Goal: Consume media (video, audio): Consume media (video, audio)

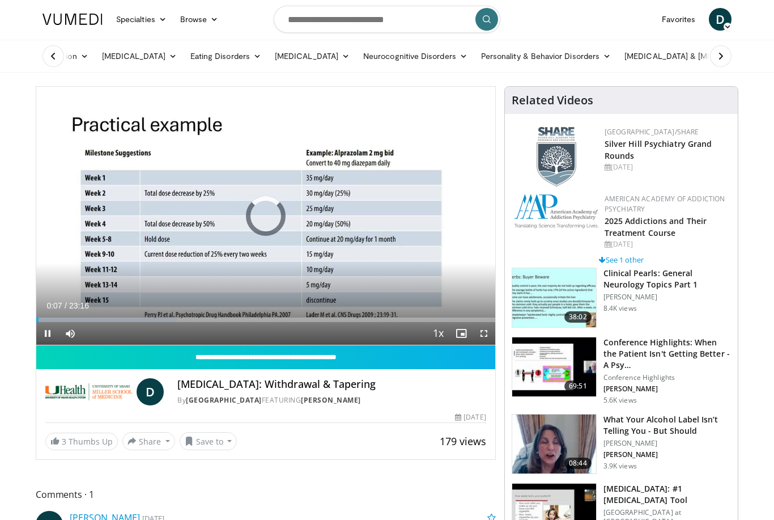
scroll to position [1, 0]
click at [85, 334] on div "Mute" at bounding box center [75, 333] width 32 height 23
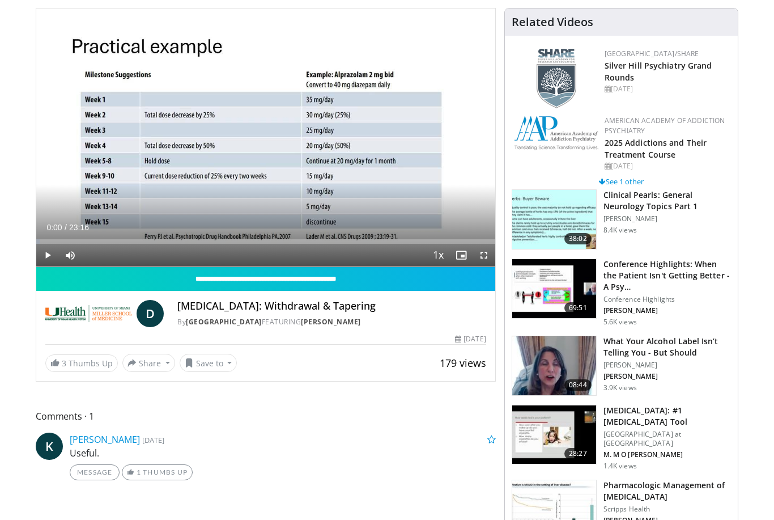
click at [46, 263] on span "Video Player" at bounding box center [47, 255] width 23 height 23
click at [40, 243] on div "Progress Bar" at bounding box center [37, 241] width 3 height 5
click at [300, 207] on div "10 seconds Tap to unmute" at bounding box center [265, 137] width 459 height 258
click at [224, 240] on div "Progress Bar" at bounding box center [130, 241] width 189 height 5
click at [216, 240] on div "Progress Bar" at bounding box center [309, 241] width 243 height 5
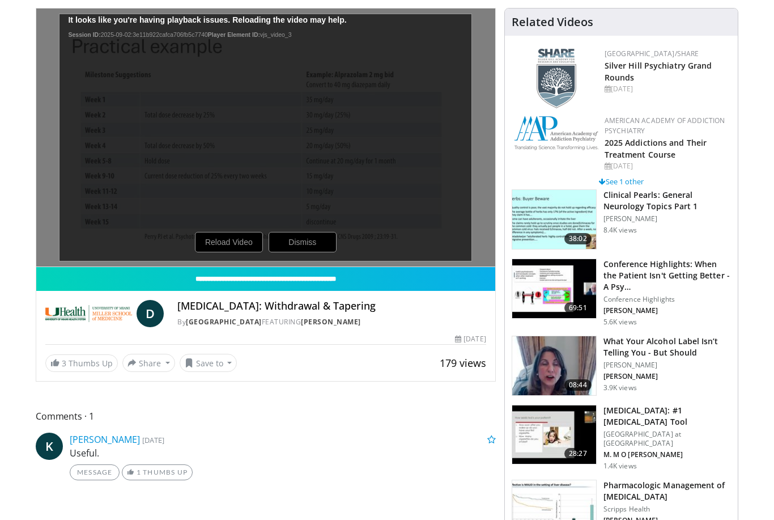
click at [428, 205] on div "10 seconds Tap to unmute" at bounding box center [265, 137] width 459 height 258
click at [232, 240] on div "10 seconds Tap to unmute" at bounding box center [265, 137] width 459 height 258
click at [232, 244] on div "10 seconds Tap to unmute" at bounding box center [265, 137] width 459 height 258
click at [385, 163] on div "10 seconds Tap to unmute" at bounding box center [265, 137] width 459 height 258
click at [234, 236] on div "10 seconds Tap to unmute" at bounding box center [265, 137] width 459 height 258
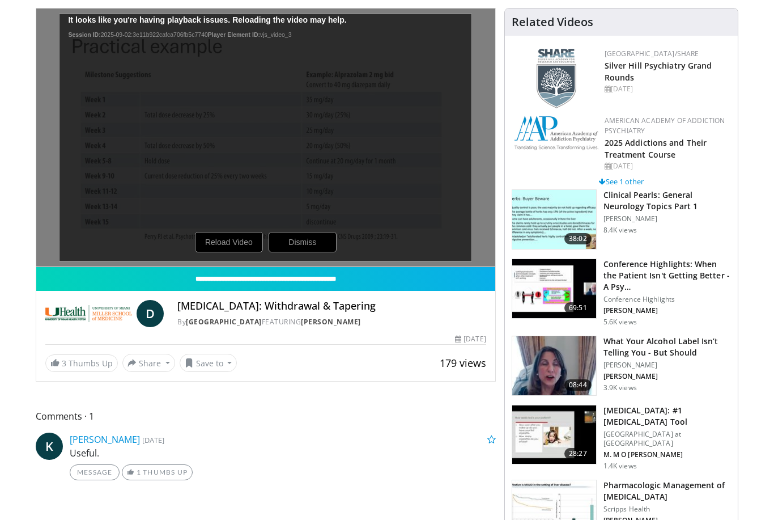
click at [86, 314] on img at bounding box center [88, 313] width 87 height 27
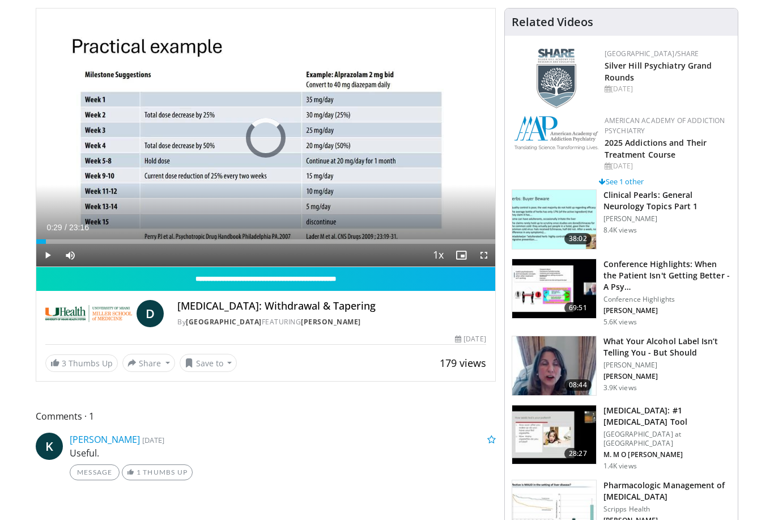
click at [46, 244] on span "Video Player" at bounding box center [47, 255] width 23 height 23
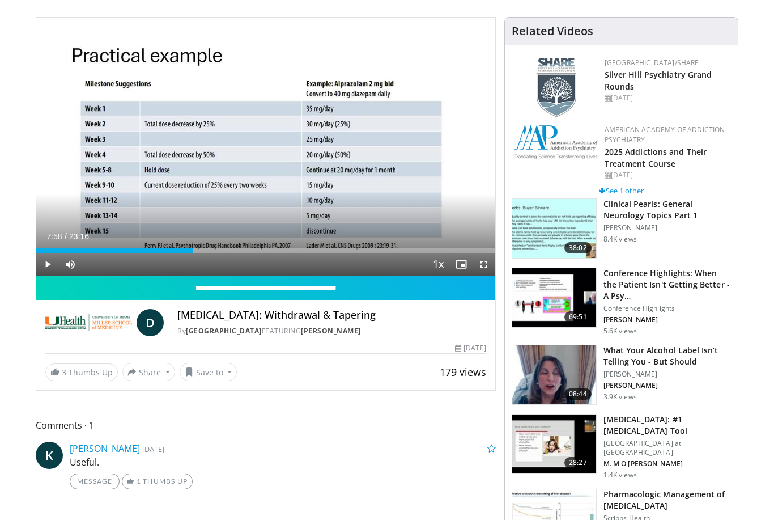
scroll to position [70, 0]
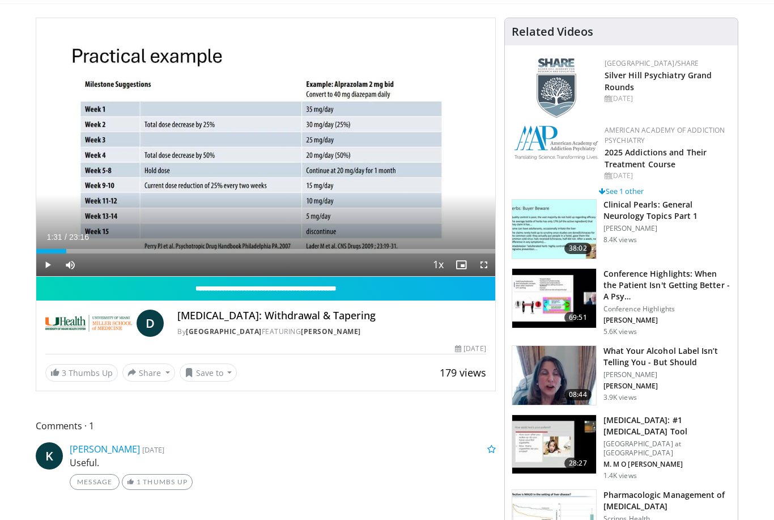
click at [36, 253] on div "Progress Bar" at bounding box center [36, 251] width 0 height 5
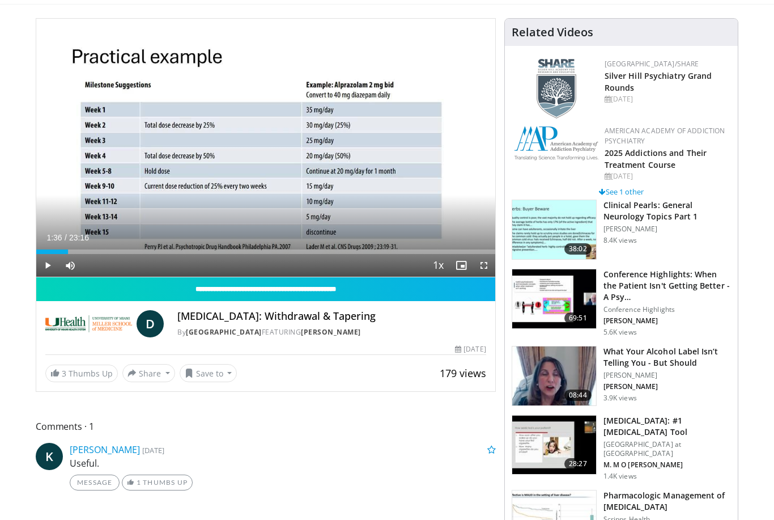
scroll to position [66, 0]
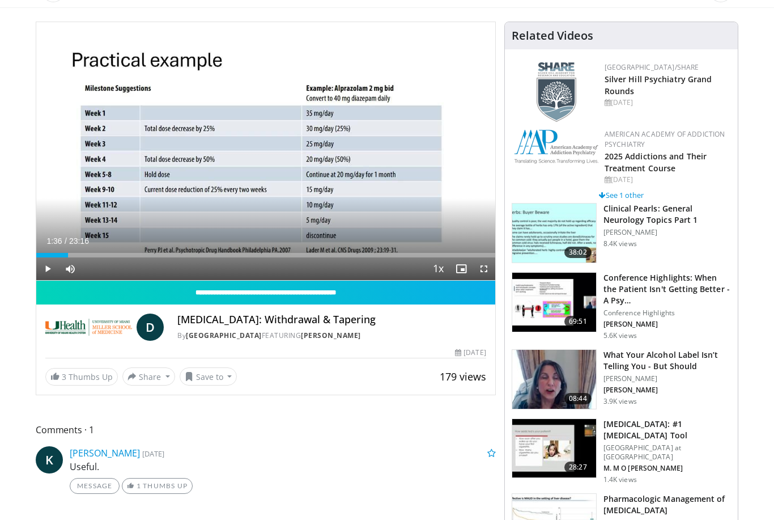
click at [90, 262] on div "Mute" at bounding box center [75, 268] width 32 height 23
click at [87, 257] on div "Loaded : 7.09%" at bounding box center [265, 255] width 459 height 5
click at [104, 256] on div "Loaded : 11.45%" at bounding box center [265, 255] width 459 height 5
click at [124, 257] on div "Loaded : 14.91%" at bounding box center [265, 255] width 459 height 5
click at [137, 257] on div "Loaded : 19.17%" at bounding box center [265, 255] width 459 height 5
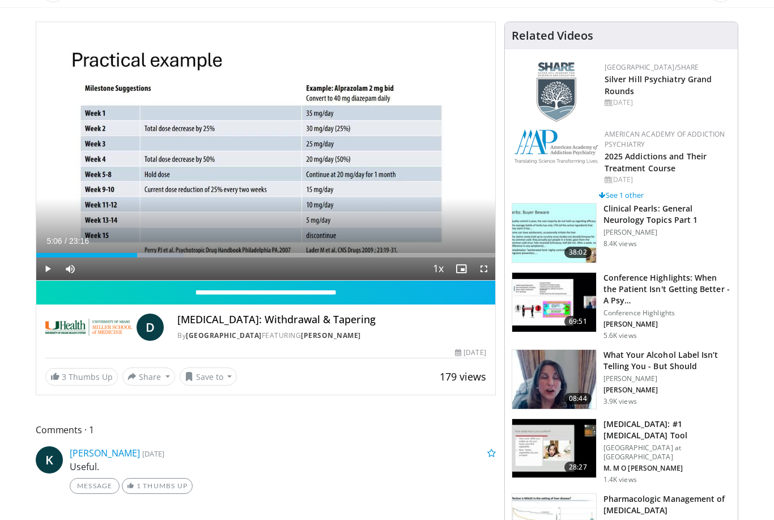
click at [154, 257] on div "Progress Bar" at bounding box center [153, 255] width 62 height 5
click at [164, 257] on div "Progress Bar" at bounding box center [214, 255] width 184 height 5
click at [178, 257] on div "Progress Bar" at bounding box center [238, 255] width 233 height 5
click at [190, 257] on div "Loaded : 31.51%" at bounding box center [265, 255] width 459 height 5
click at [208, 256] on div "Progress Bar" at bounding box center [193, 255] width 34 height 5
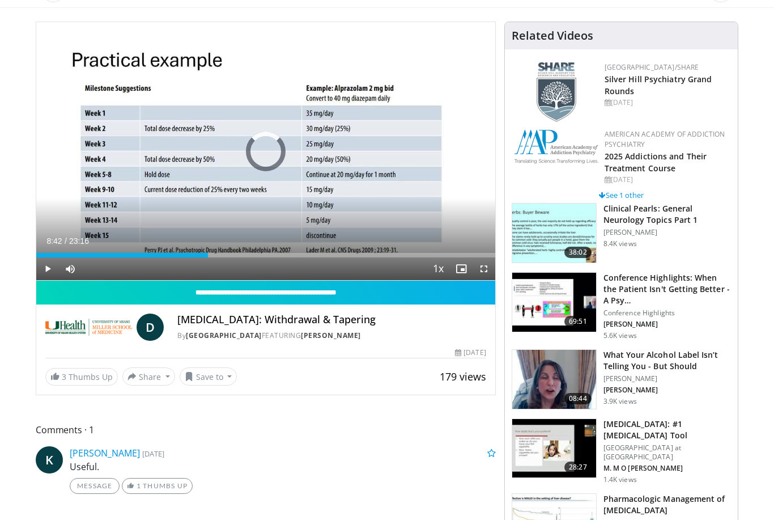
click at [222, 257] on div "Loaded : 37.24%" at bounding box center [265, 255] width 459 height 5
click at [224, 257] on div "Progress Bar" at bounding box center [221, 255] width 3 height 5
click at [249, 256] on div "Loaded : 44.40%" at bounding box center [265, 255] width 459 height 5
click at [265, 257] on div "Progress Bar" at bounding box center [255, 255] width 41 height 5
click at [267, 257] on div "Progress Bar" at bounding box center [265, 255] width 5 height 5
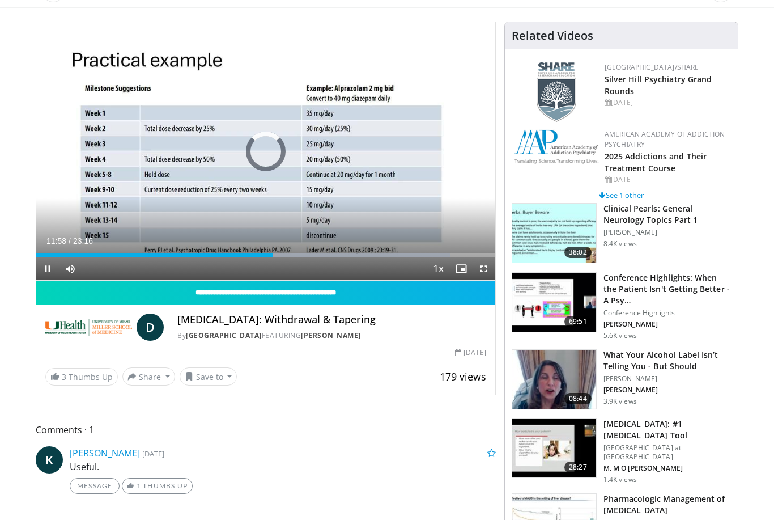
click at [273, 256] on div "Progress Bar" at bounding box center [361, 255] width 180 height 5
click at [277, 256] on div "Progress Bar" at bounding box center [383, 255] width 224 height 5
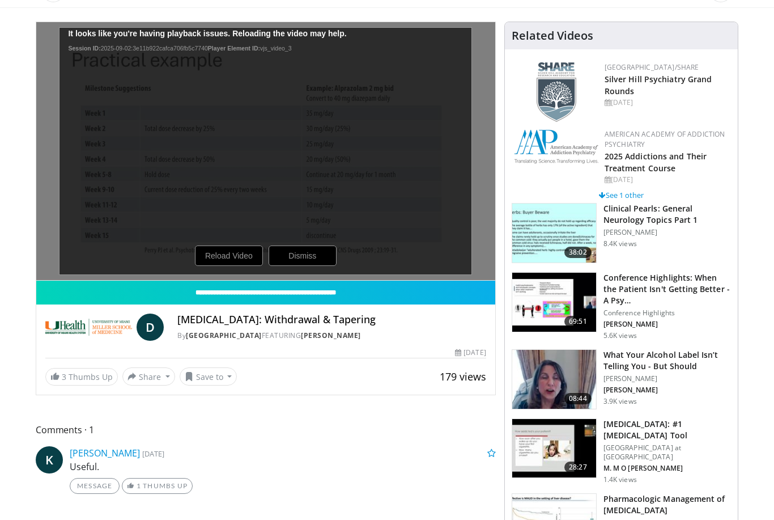
click at [388, 255] on div "10 seconds Tap to unmute" at bounding box center [265, 151] width 459 height 258
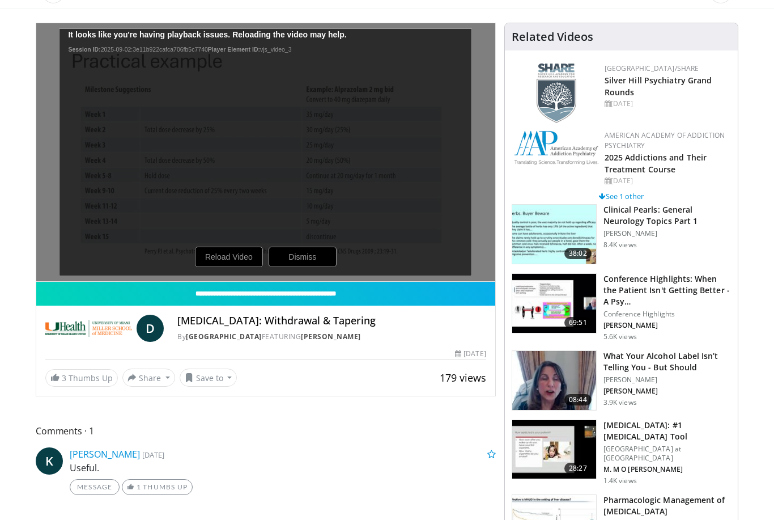
click at [235, 257] on div "10 seconds Tap to unmute" at bounding box center [265, 152] width 459 height 258
click at [233, 258] on div "10 seconds Tap to unmute" at bounding box center [265, 152] width 459 height 258
click at [232, 260] on div "10 seconds Tap to unmute" at bounding box center [265, 152] width 459 height 258
click at [232, 256] on div "10 seconds Tap to unmute" at bounding box center [265, 152] width 459 height 258
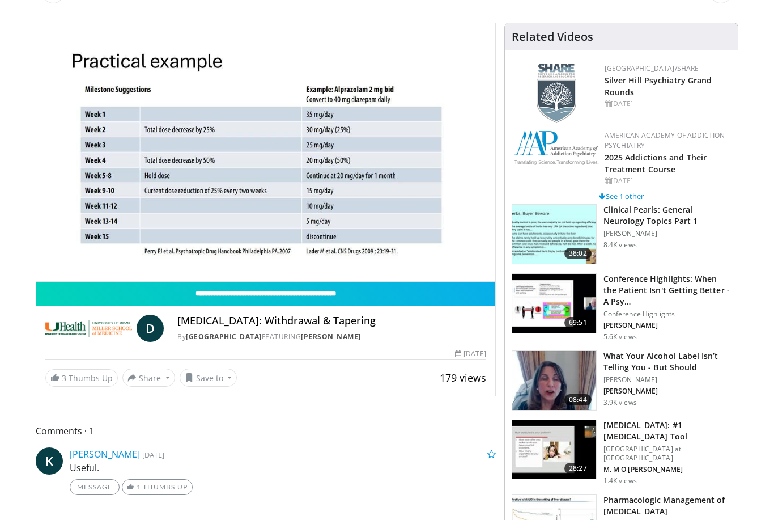
click at [455, 177] on div "10 seconds Tap to unmute" at bounding box center [265, 152] width 459 height 258
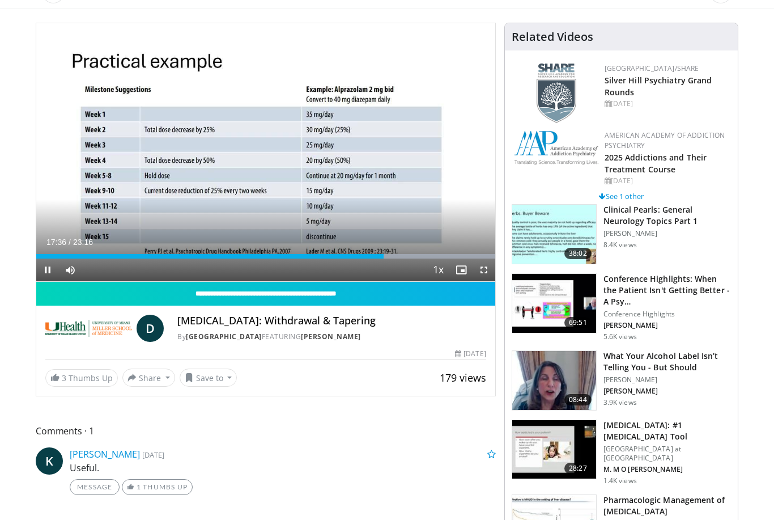
click at [462, 224] on div "10 seconds Tap to unmute" at bounding box center [265, 152] width 459 height 258
click at [356, 257] on div "Progress Bar" at bounding box center [383, 256] width 224 height 5
click at [339, 255] on div "Progress Bar" at bounding box center [188, 256] width 304 height 5
click at [329, 258] on div "Progress Bar" at bounding box center [187, 256] width 303 height 5
click at [329, 255] on div "Progress Bar" at bounding box center [182, 256] width 292 height 5
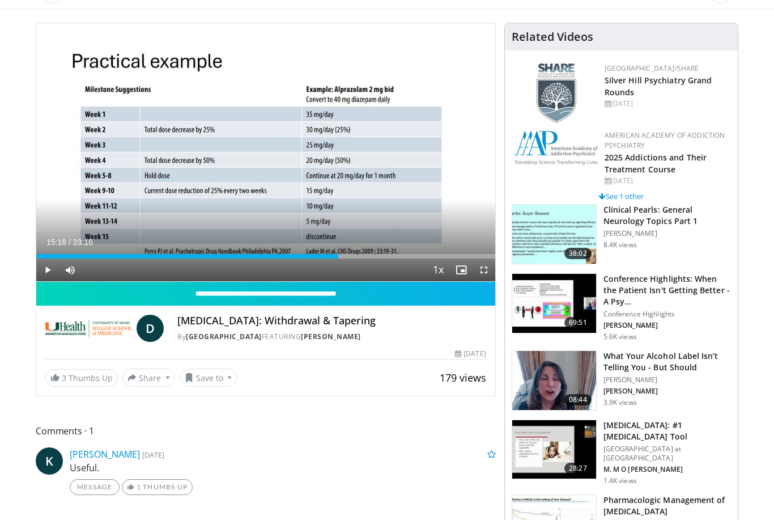
click at [349, 258] on div "Loaded : 65.89%" at bounding box center [265, 256] width 459 height 5
click at [359, 258] on div "Progress Bar" at bounding box center [394, 256] width 117 height 5
click at [359, 257] on div "Progress Bar" at bounding box center [357, 256] width 3 height 5
click at [367, 258] on div "Progress Bar" at bounding box center [201, 256] width 331 height 5
click at [384, 255] on div "Loaded : 74.49%" at bounding box center [265, 256] width 459 height 5
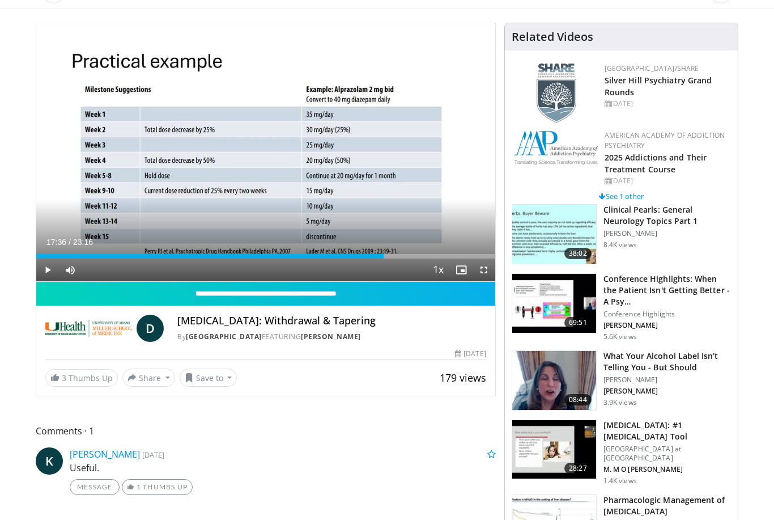
click at [393, 258] on div "Loaded : 75.50%" at bounding box center [265, 256] width 459 height 5
click at [403, 256] on div "Loaded : 77.79%" at bounding box center [265, 256] width 459 height 5
click at [404, 256] on div "Progress Bar" at bounding box center [402, 256] width 3 height 5
click at [409, 257] on div "Progress Bar" at bounding box center [222, 256] width 373 height 5
click at [416, 255] on div "Progress Bar" at bounding box center [226, 256] width 380 height 5
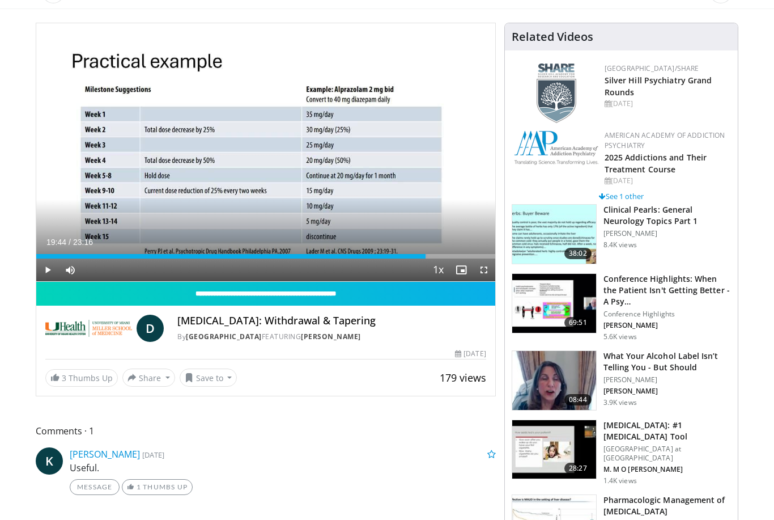
click at [422, 256] on div "Loaded : 85.23%" at bounding box center [231, 256] width 391 height 5
click at [416, 257] on div "Progress Bar" at bounding box center [229, 256] width 386 height 5
click at [465, 210] on div "10 seconds Tap to unmute" at bounding box center [265, 152] width 459 height 258
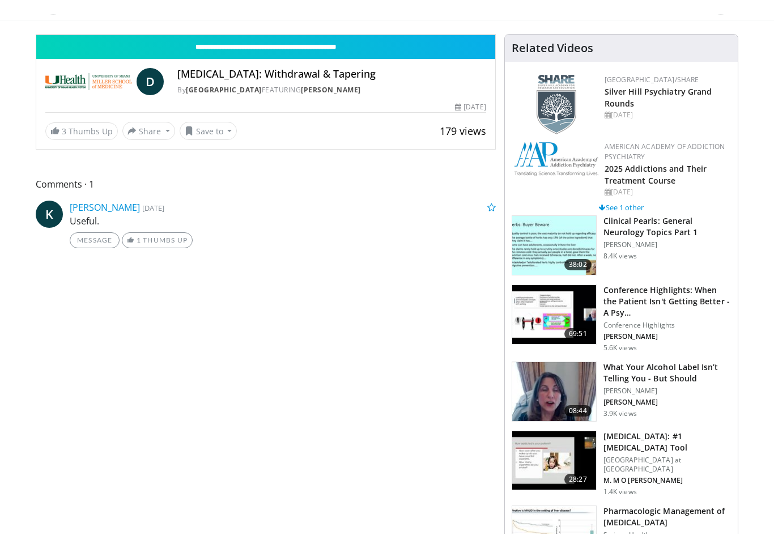
scroll to position [14, 0]
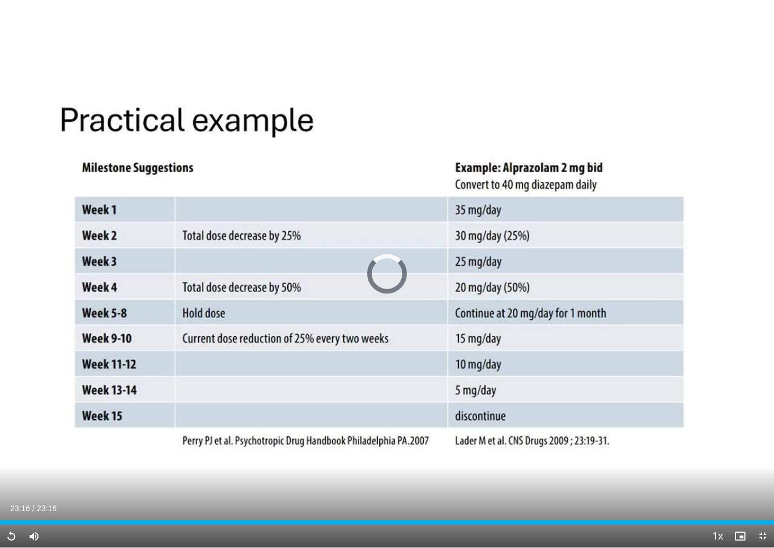
click at [748, 519] on div "Progress Bar" at bounding box center [387, 522] width 774 height 5
click at [721, 519] on div "Loaded : 97.41%" at bounding box center [377, 522] width 754 height 5
click at [684, 519] on div "Progress Bar" at bounding box center [360, 522] width 721 height 5
click at [711, 519] on div "Loaded : 88.81%" at bounding box center [387, 522] width 774 height 5
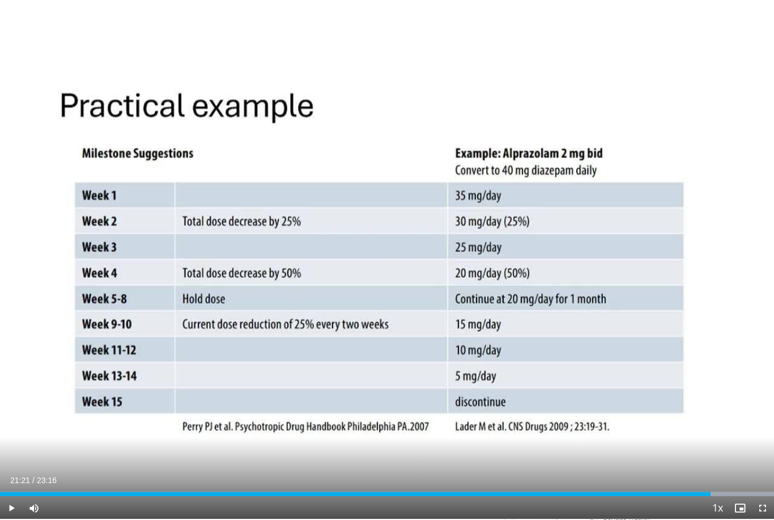
scroll to position [71, 0]
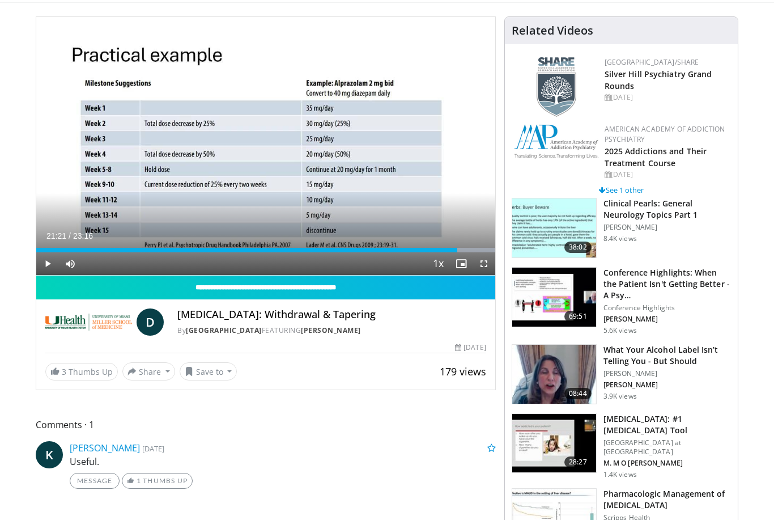
click at [476, 250] on div "Progress Bar" at bounding box center [474, 250] width 41 height 5
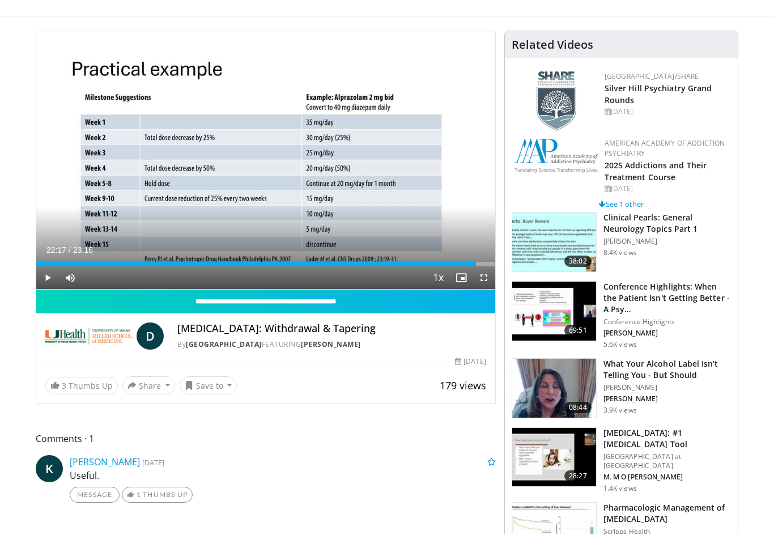
scroll to position [14, 0]
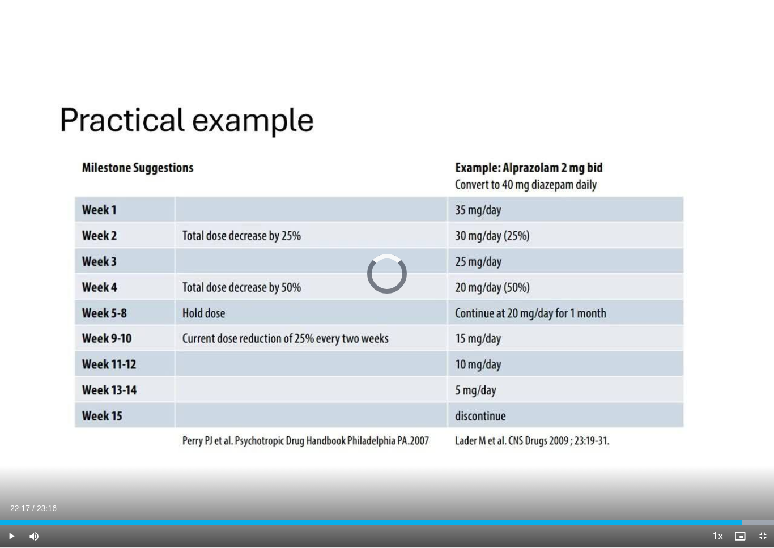
click at [756, 519] on div "Progress Bar" at bounding box center [755, 522] width 36 height 5
click at [760, 519] on div "Progress Bar" at bounding box center [764, 522] width 20 height 5
click at [767, 519] on span "Video Player" at bounding box center [762, 536] width 23 height 23
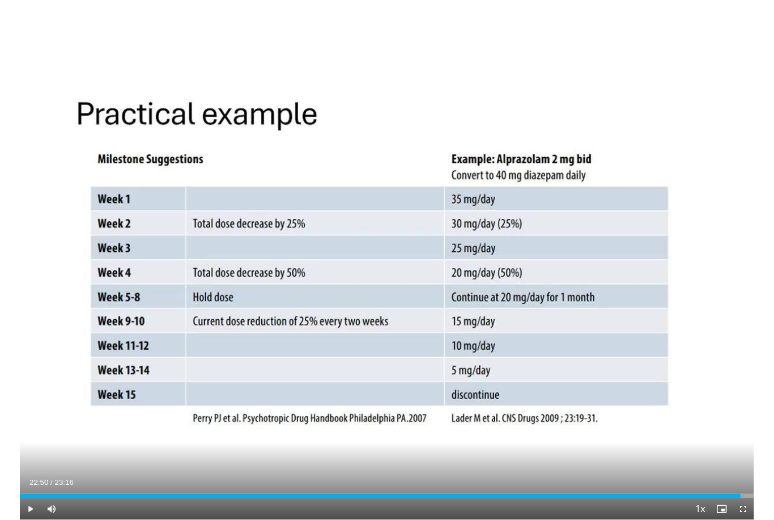
scroll to position [71, 0]
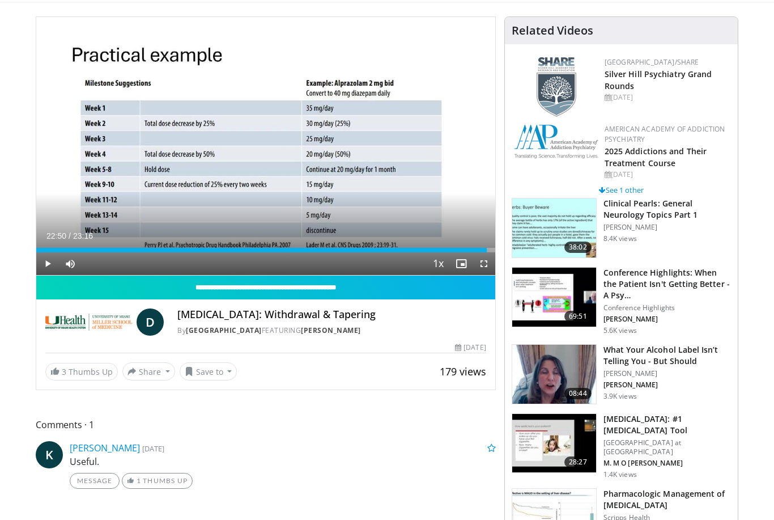
click at [486, 250] on div "Progress Bar" at bounding box center [261, 250] width 450 height 5
click at [491, 254] on span "Video Player" at bounding box center [484, 263] width 23 height 23
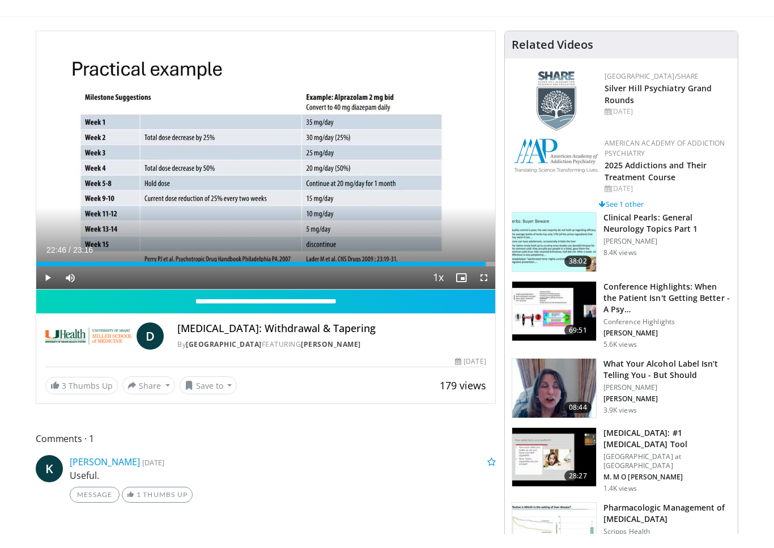
scroll to position [14, 0]
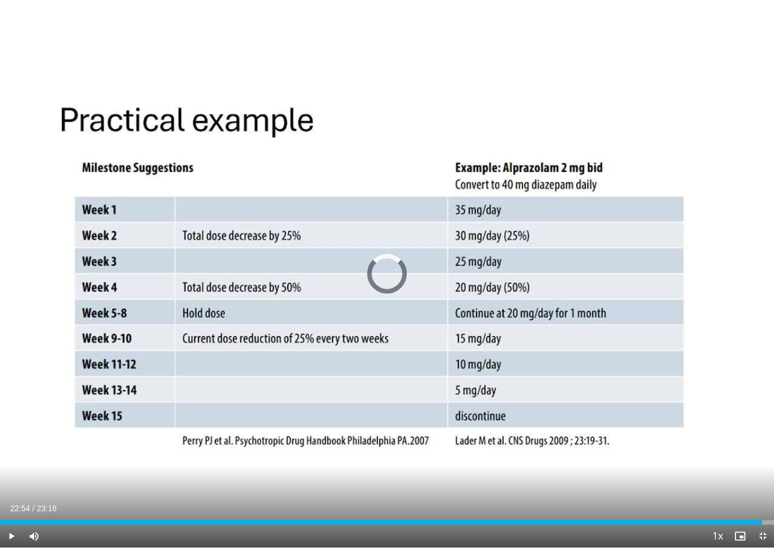
click at [753, 519] on div "Progress Bar" at bounding box center [381, 522] width 762 height 5
click at [751, 519] on div "Progress Bar" at bounding box center [375, 522] width 751 height 5
click at [750, 519] on div "Progress Bar" at bounding box center [386, 522] width 772 height 5
click at [750, 519] on div "Progress Bar" at bounding box center [375, 522] width 750 height 5
click at [771, 519] on div "Loaded : 0.00%" at bounding box center [387, 522] width 774 height 5
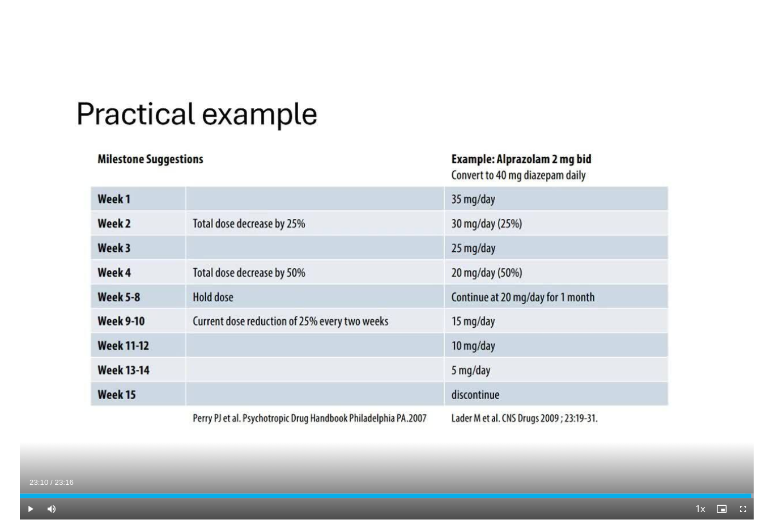
scroll to position [71, 0]
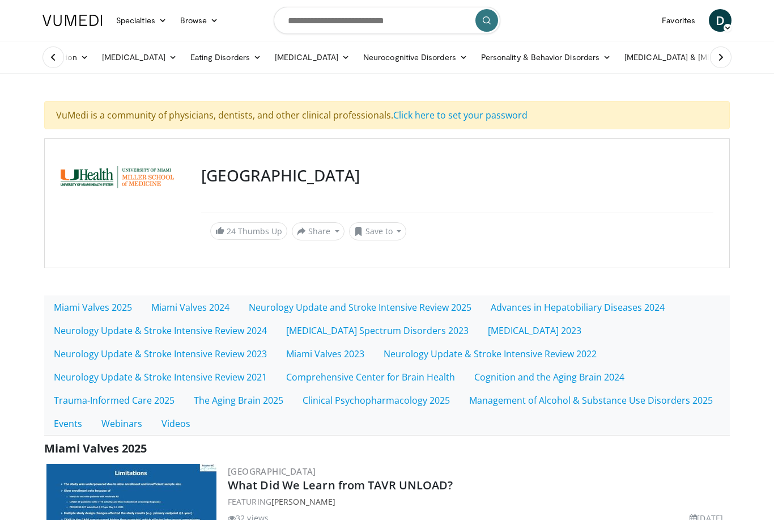
click at [312, 176] on h3 "[GEOGRAPHIC_DATA]" at bounding box center [457, 175] width 512 height 19
click at [141, 188] on img at bounding box center [117, 177] width 113 height 22
